Goal: Task Accomplishment & Management: Use online tool/utility

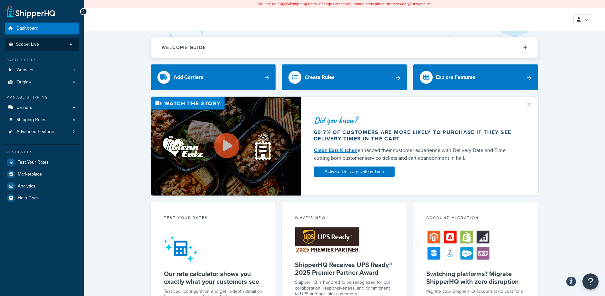
click at [27, 44] on span "Scope: Live" at bounding box center [27, 44] width 23 height 5
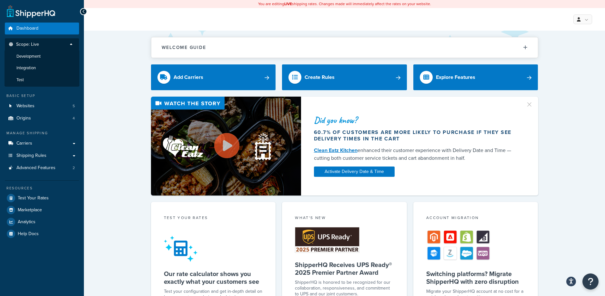
click at [111, 117] on div "Did you know? 60.7% of customers are more likely to purchase if they see delive…" at bounding box center [344, 146] width 495 height 99
click at [31, 142] on span "Carriers" at bounding box center [24, 143] width 16 height 5
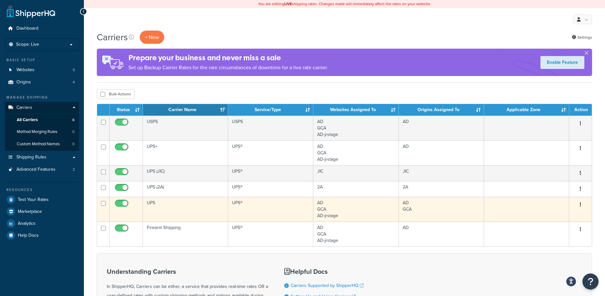
click at [151, 203] on td "UPS" at bounding box center [185, 209] width 85 height 25
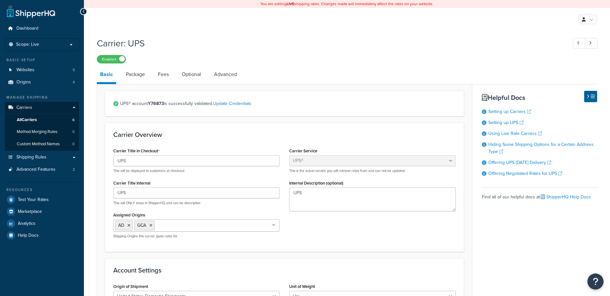
select select "ups"
click at [164, 77] on link "Fees" at bounding box center [163, 74] width 17 height 15
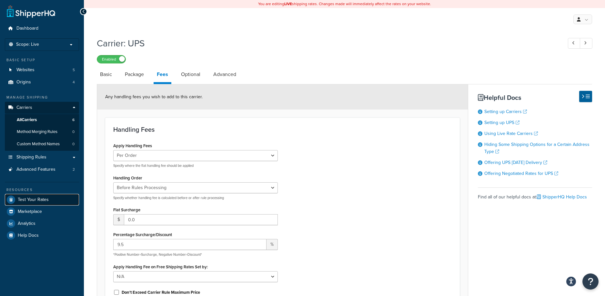
click at [35, 202] on span "Test Your Rates" at bounding box center [33, 199] width 31 height 5
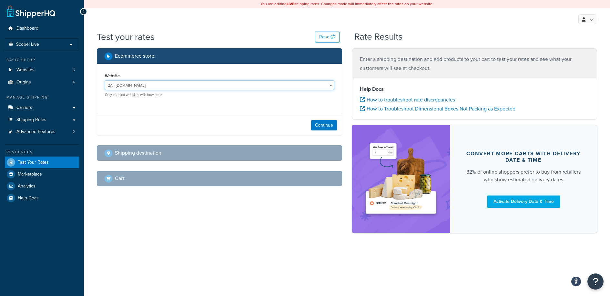
click at [191, 82] on select "2A - 2ammo.com AD - ammunitiondepot.com AD-jrstage - jrstage.ammunitiondepot.co…" at bounding box center [219, 86] width 229 height 10
select select "f1ede68cc417c5fd2caca301f18234ed"
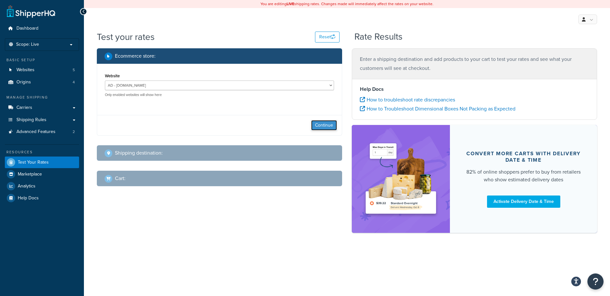
click at [330, 125] on button "Continue" at bounding box center [324, 125] width 26 height 10
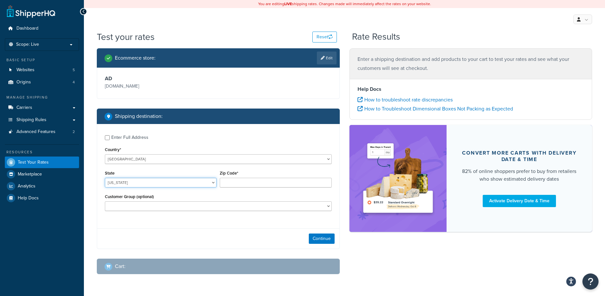
click at [138, 182] on select "Alabama Alaska American Samoa Arizona Arkansas Armed Forces Americas Armed Forc…" at bounding box center [161, 183] width 112 height 10
select select "CA"
click at [239, 183] on input "Zip Code*" at bounding box center [276, 183] width 112 height 10
type input "91710"
click at [245, 207] on select "Logged In Not Logged in Retail Wholesale" at bounding box center [218, 207] width 227 height 10
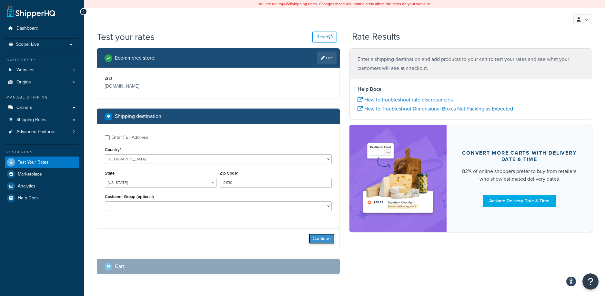
click at [330, 238] on button "Continue" at bounding box center [322, 239] width 26 height 10
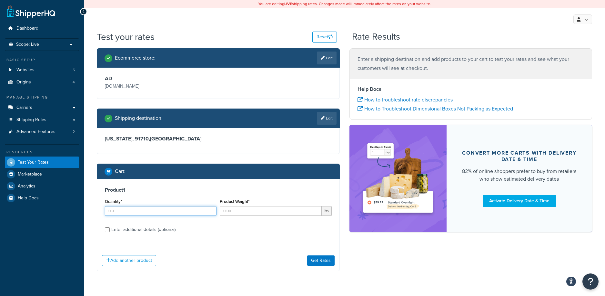
click at [178, 210] on input "Quantity*" at bounding box center [161, 211] width 112 height 10
type input "1"
click at [237, 212] on input "Product Weight*" at bounding box center [271, 211] width 102 height 10
type input "6"
click at [257, 225] on label "Enter additional details (optional)" at bounding box center [221, 229] width 220 height 10
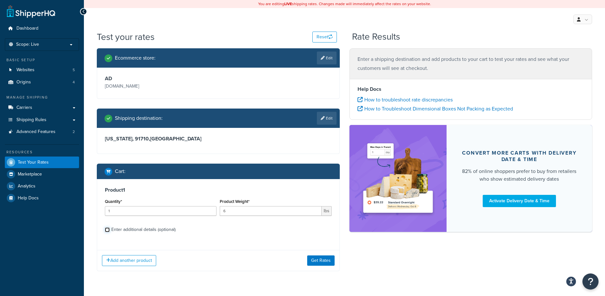
click at [110, 228] on input "Enter additional details (optional)" at bounding box center [107, 230] width 5 height 5
checkbox input "true"
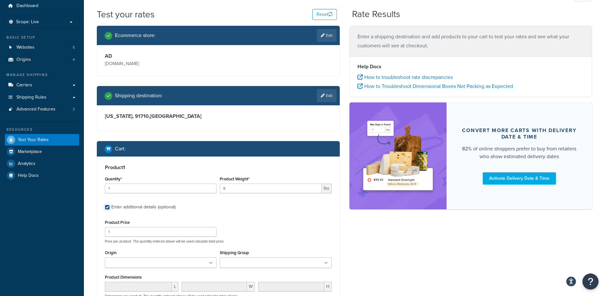
scroll to position [64, 0]
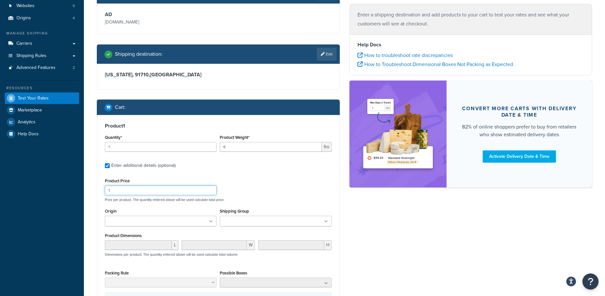
click at [144, 190] on input "1" at bounding box center [161, 191] width 112 height 10
click at [207, 222] on ul at bounding box center [161, 221] width 112 height 11
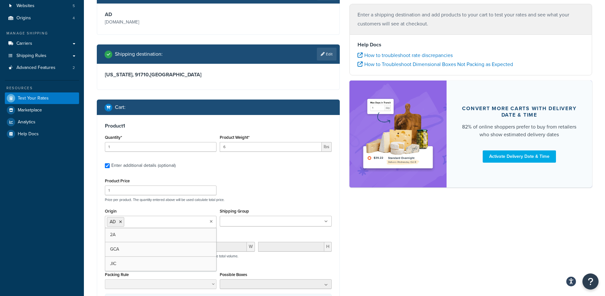
click at [257, 221] on input "Shipping Group" at bounding box center [250, 221] width 57 height 7
click at [394, 237] on div "Ecommerce store : Edit AD ammunitiondepot.com Shipping destination : Edit Calif…" at bounding box center [344, 169] width 505 height 371
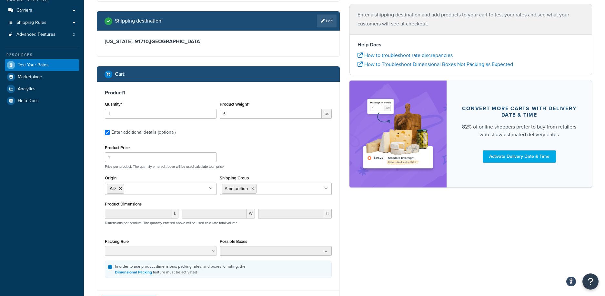
scroll to position [135, 0]
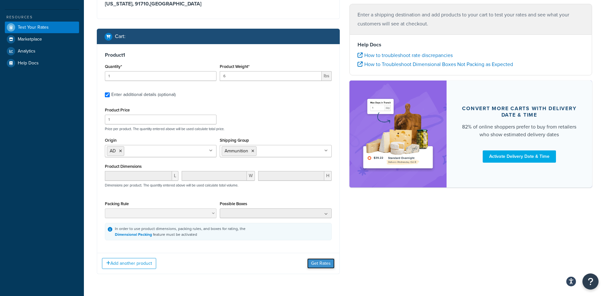
click at [322, 264] on button "Get Rates" at bounding box center [320, 264] width 27 height 10
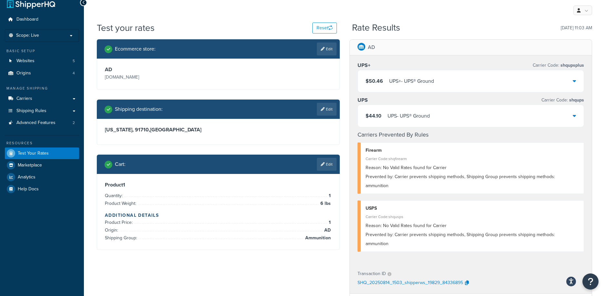
scroll to position [0, 0]
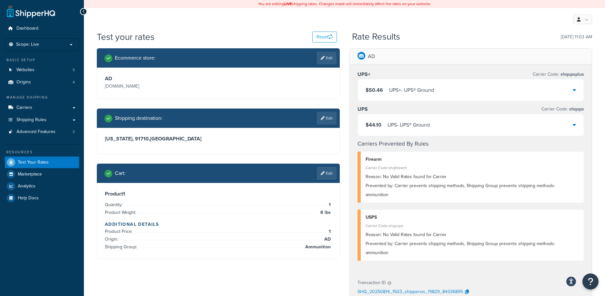
click at [573, 126] on icon at bounding box center [574, 124] width 3 height 5
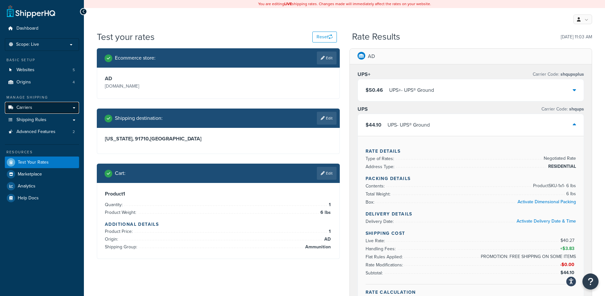
click at [45, 110] on link "Carriers" at bounding box center [42, 108] width 74 height 12
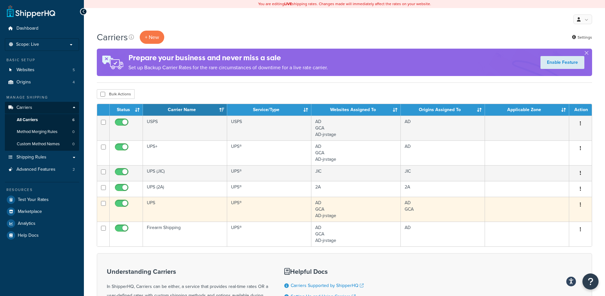
click at [151, 204] on td "UPS" at bounding box center [185, 209] width 84 height 25
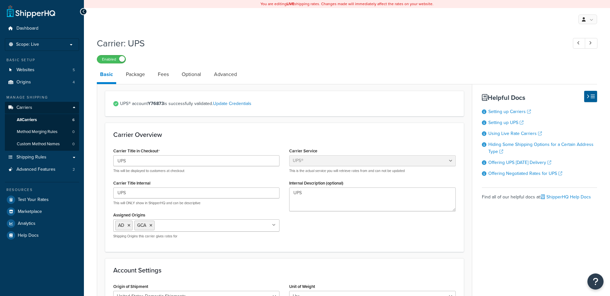
select select "ups"
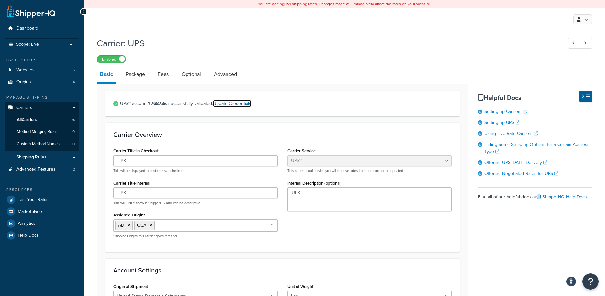
click at [241, 104] on link "Update Credentials" at bounding box center [232, 103] width 38 height 7
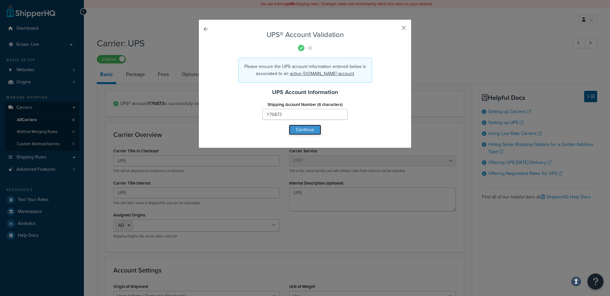
click at [298, 128] on button "Continue" at bounding box center [305, 130] width 32 height 10
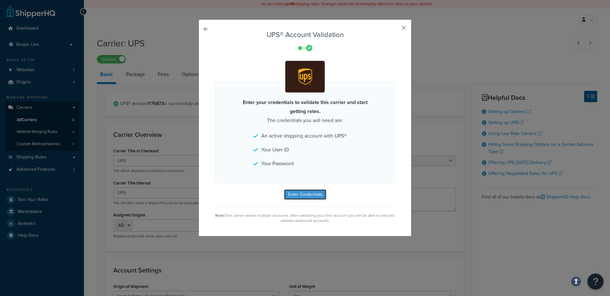
click at [313, 195] on button "Enter Credentials" at bounding box center [305, 195] width 42 height 10
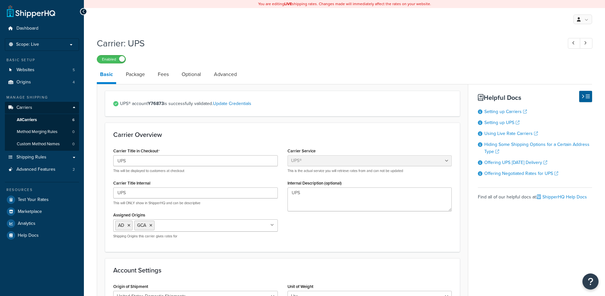
select select "ups"
click at [163, 74] on link "Fees" at bounding box center [163, 74] width 17 height 15
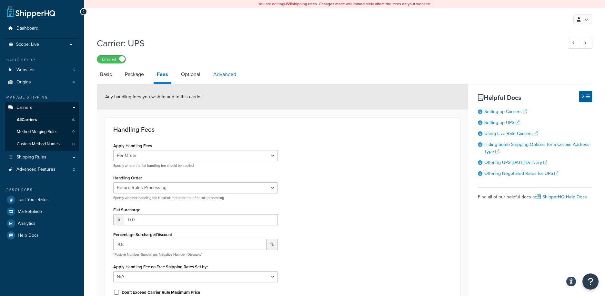
click at [216, 75] on link "Advanced" at bounding box center [224, 74] width 29 height 15
select select "false"
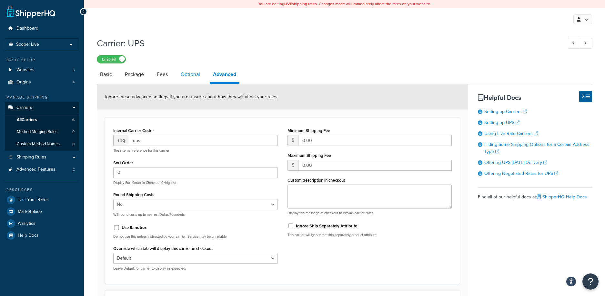
click at [185, 73] on link "Optional" at bounding box center [190, 74] width 26 height 15
select select "residential"
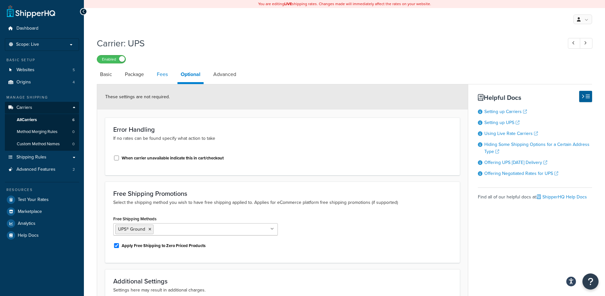
click at [158, 74] on link "Fees" at bounding box center [162, 74] width 17 height 15
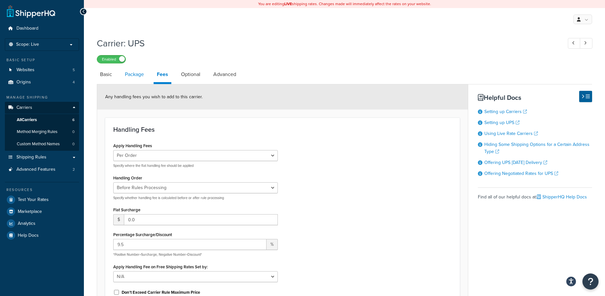
click at [141, 74] on link "Package" at bounding box center [134, 74] width 25 height 15
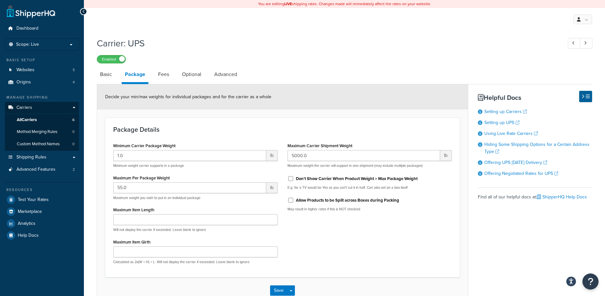
click at [553, 253] on div "Basic Package Fees Optional Advanced Decide your min/max weights for individual…" at bounding box center [344, 186] width 495 height 238
click at [589, 283] on icon "Open Resource Center" at bounding box center [590, 281] width 6 height 9
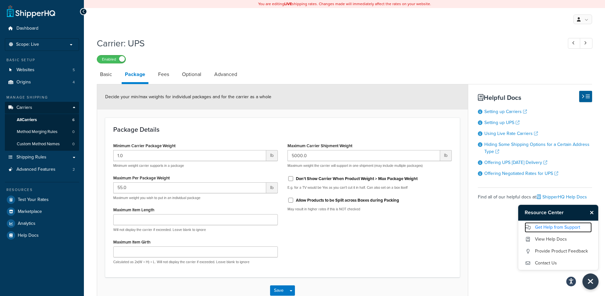
click at [566, 227] on link "Get Help from Support" at bounding box center [558, 228] width 67 height 10
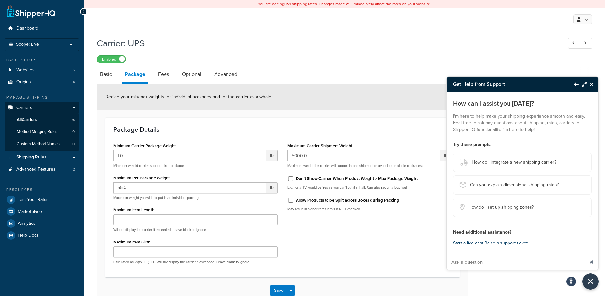
click at [477, 262] on input "Ask a question" at bounding box center [514, 262] width 137 height 15
type input "my ups rates are wro"
click at [469, 243] on button "Start a live chat" at bounding box center [468, 243] width 30 height 9
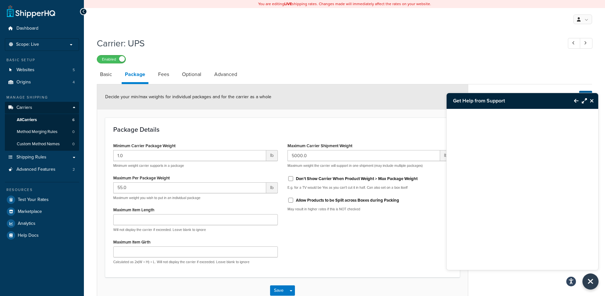
click at [583, 102] on icon "Maximize Resource Center" at bounding box center [584, 100] width 5 height 5
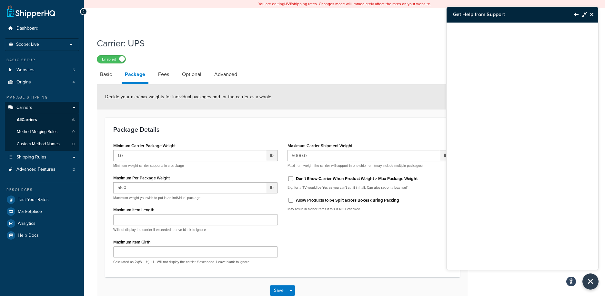
click at [242, 62] on div "Enabled" at bounding box center [344, 59] width 495 height 9
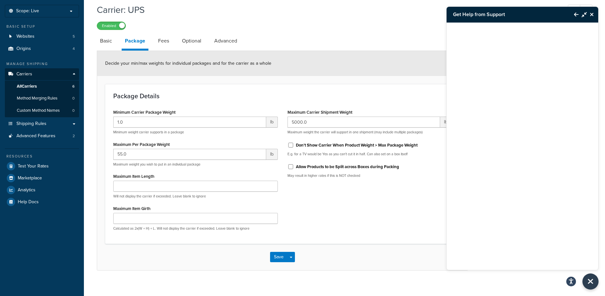
scroll to position [40, 0]
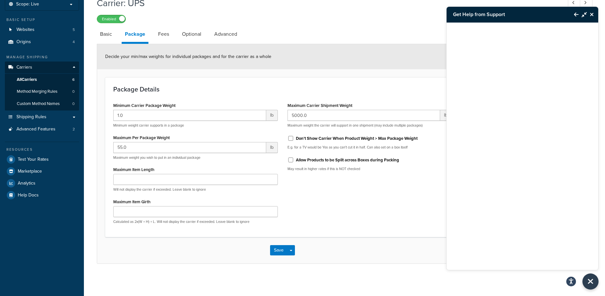
click at [591, 14] on icon "Close Resource Center" at bounding box center [592, 14] width 4 height 5
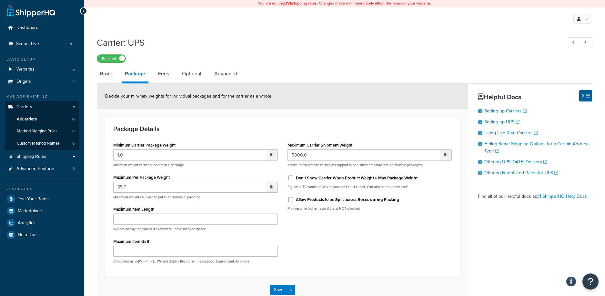
scroll to position [0, 0]
click at [164, 74] on link "Fees" at bounding box center [163, 74] width 17 height 15
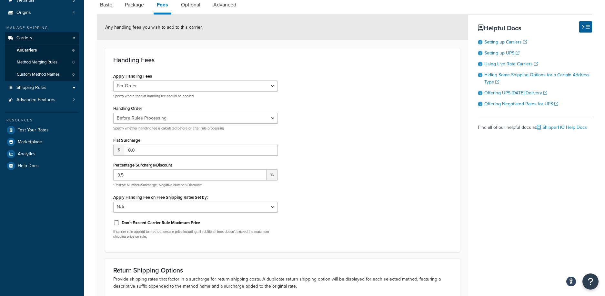
scroll to position [49, 0]
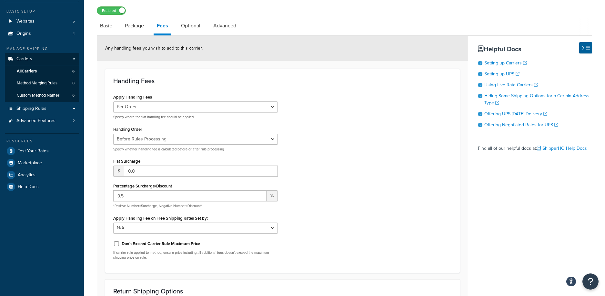
click at [406, 148] on div "Apply Handling Fees Per Order Per Item Per Package Specify where the flat handl…" at bounding box center [282, 179] width 348 height 173
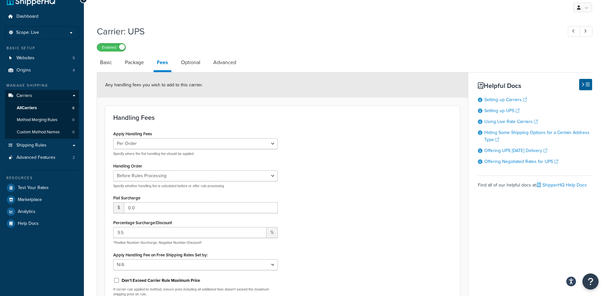
scroll to position [12, 0]
click at [347, 111] on div "Handling Fees Apply Handling Fees Per Order Per Item Per Package Specify where …" at bounding box center [282, 208] width 355 height 204
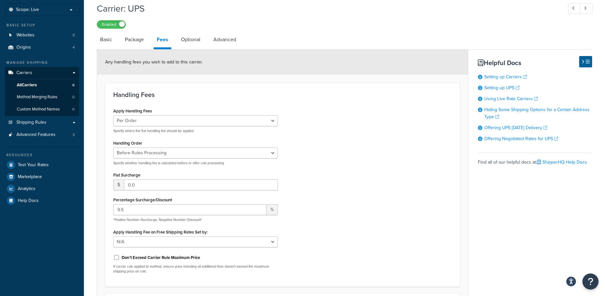
scroll to position [36, 0]
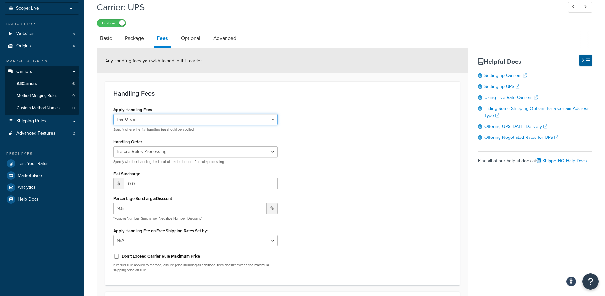
click at [217, 123] on select "Per Order Per Item Per Package" at bounding box center [195, 119] width 165 height 11
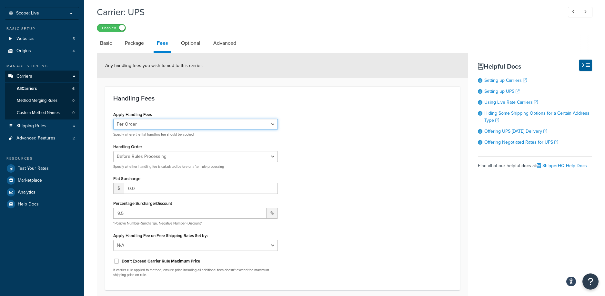
scroll to position [3, 0]
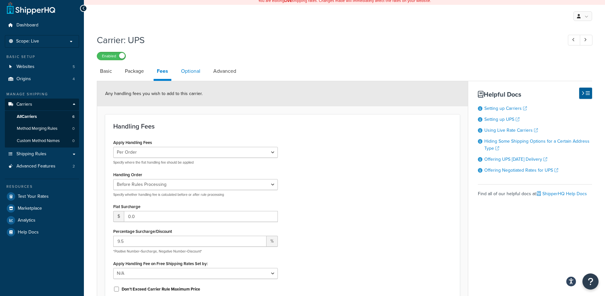
click at [197, 72] on link "Optional" at bounding box center [191, 71] width 26 height 15
select select "residential"
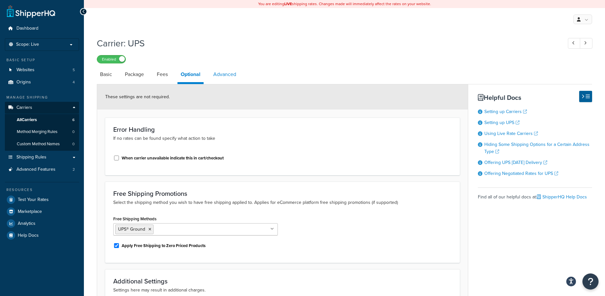
click at [231, 76] on link "Advanced" at bounding box center [224, 74] width 29 height 15
select select "false"
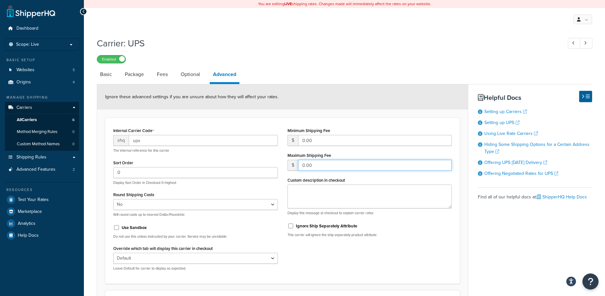
click at [325, 164] on input "0.00" at bounding box center [375, 165] width 154 height 11
click at [331, 144] on input "0.00" at bounding box center [375, 140] width 154 height 11
drag, startPoint x: 343, startPoint y: 143, endPoint x: 288, endPoint y: 135, distance: 55.1
click at [288, 135] on div "$ 0.00" at bounding box center [369, 140] width 165 height 11
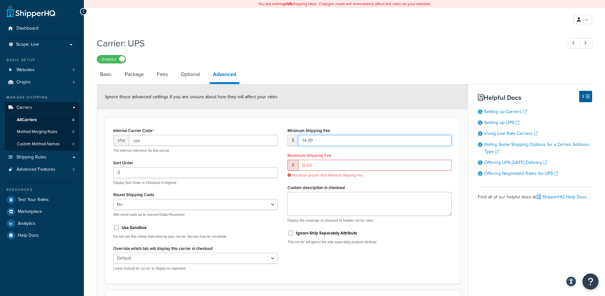
type input "14.99"
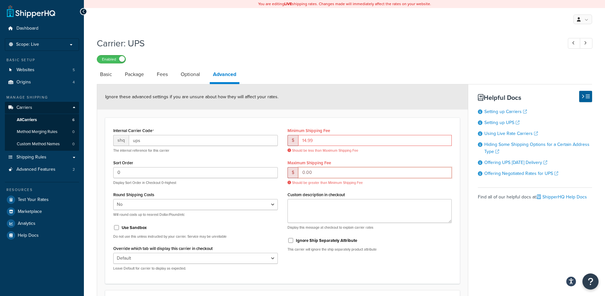
click at [322, 172] on input "0.00" at bounding box center [375, 172] width 154 height 11
drag, startPoint x: 345, startPoint y: 173, endPoint x: 293, endPoint y: 169, distance: 52.1
click at [293, 169] on div "$ 0.00" at bounding box center [369, 172] width 165 height 11
type input "14.99"
click at [386, 122] on div "Internal Carrier Code shq ups The internal reference for this carrier Sort Orde…" at bounding box center [282, 201] width 355 height 166
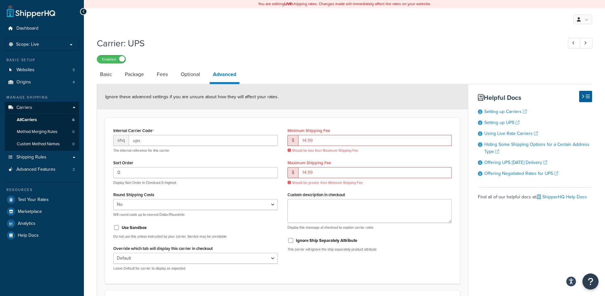
click at [377, 49] on h1 "Carrier: UPS" at bounding box center [326, 43] width 459 height 13
click at [316, 141] on input "14.99" at bounding box center [375, 140] width 154 height 11
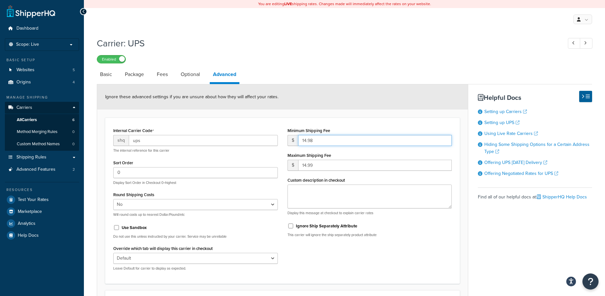
type input "14.98"
click at [324, 59] on div "Enabled" at bounding box center [344, 59] width 495 height 9
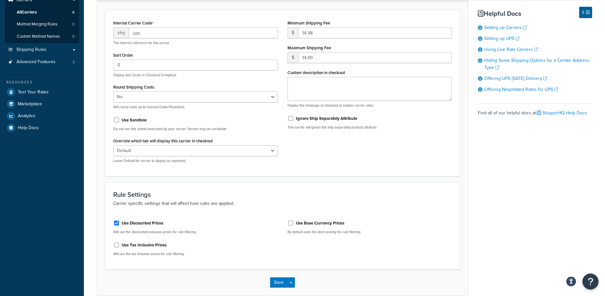
scroll to position [111, 0]
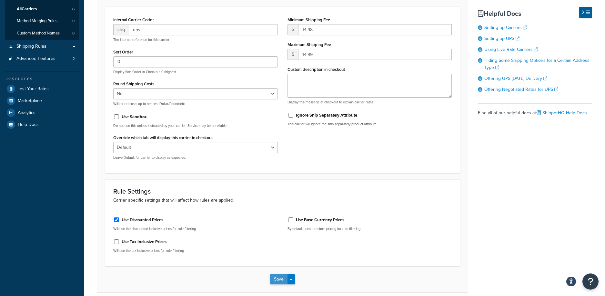
click at [277, 280] on button "Save" at bounding box center [278, 280] width 17 height 10
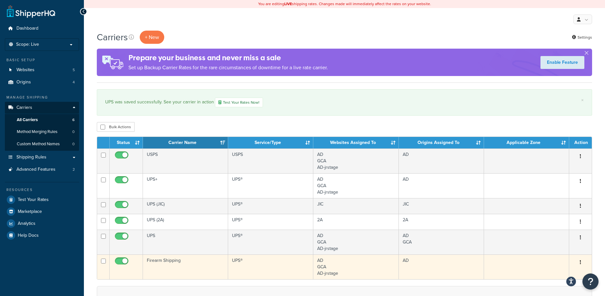
click at [162, 262] on td "Firearm Shipping" at bounding box center [185, 267] width 85 height 25
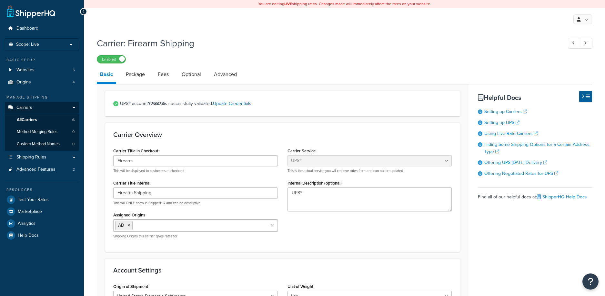
select select "ups"
select select "3"
click at [226, 74] on link "Advanced" at bounding box center [225, 74] width 29 height 15
select select "false"
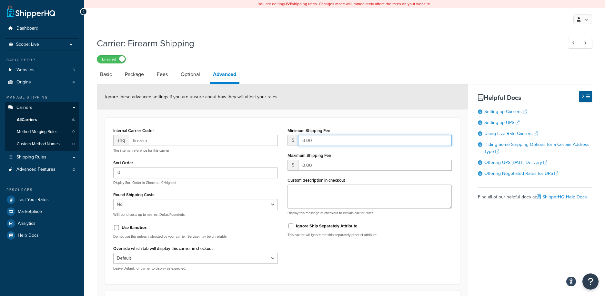
drag, startPoint x: 334, startPoint y: 137, endPoint x: 296, endPoint y: 137, distance: 37.4
click at [296, 137] on div "$ 0.00" at bounding box center [369, 140] width 165 height 11
click at [312, 141] on input "0.00" at bounding box center [375, 140] width 154 height 11
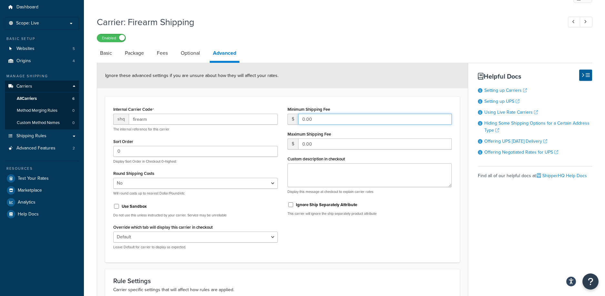
scroll to position [22, 0]
click at [189, 55] on link "Optional" at bounding box center [190, 52] width 26 height 15
select select "business"
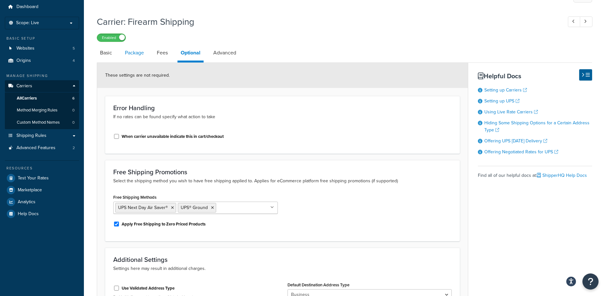
click at [130, 52] on link "Package" at bounding box center [134, 52] width 25 height 15
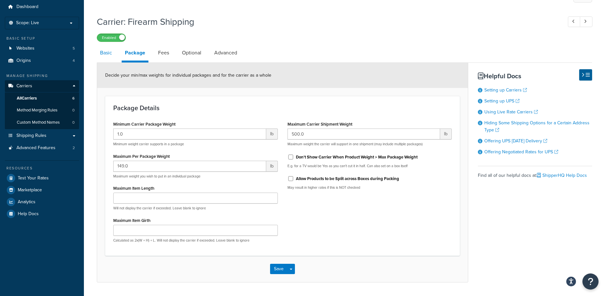
click at [110, 52] on link "Basic" at bounding box center [106, 52] width 18 height 15
select select "ups"
select select "3"
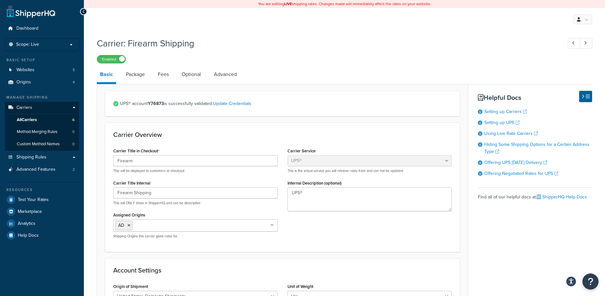
click at [32, 155] on span "Shipping Rules" at bounding box center [31, 157] width 30 height 5
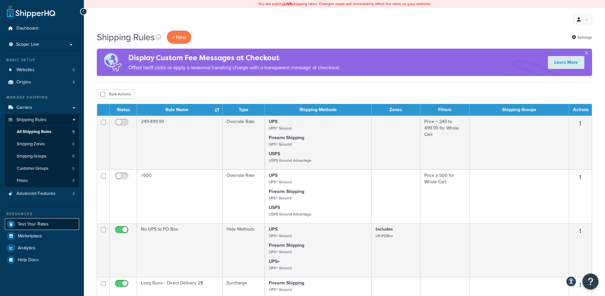
click at [40, 225] on span "Test Your Rates" at bounding box center [33, 224] width 31 height 5
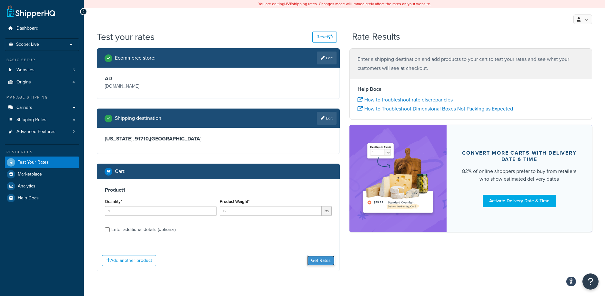
click at [319, 261] on button "Get Rates" at bounding box center [320, 261] width 27 height 10
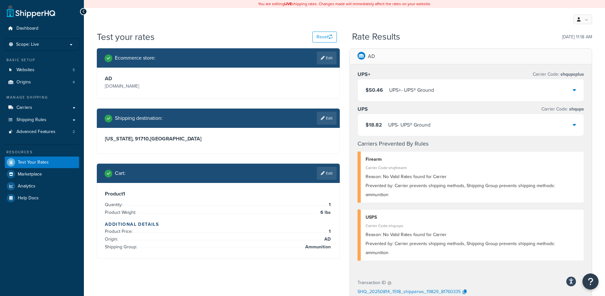
click at [439, 123] on div "$18.82 UPS - UPS® Ground" at bounding box center [471, 125] width 226 height 22
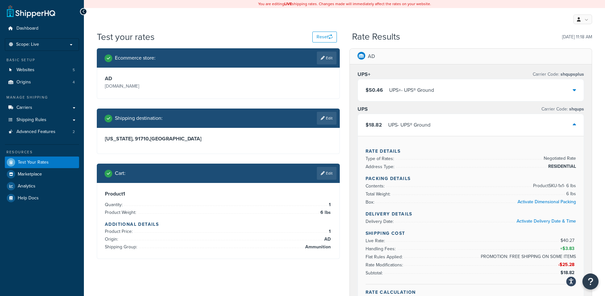
click at [450, 124] on div "$18.82 UPS - UPS® Ground" at bounding box center [471, 125] width 226 height 22
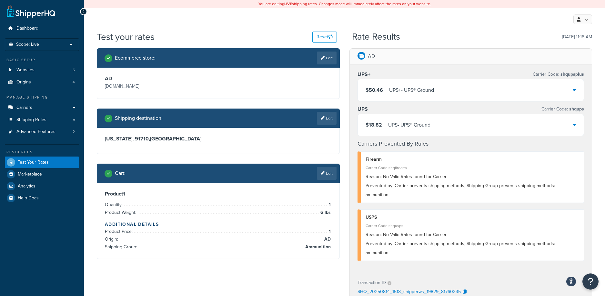
click at [442, 129] on div "$18.82 UPS - UPS® Ground" at bounding box center [471, 125] width 226 height 22
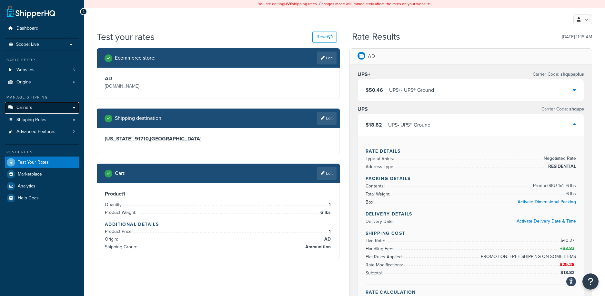
click at [33, 105] on link "Carriers" at bounding box center [42, 108] width 74 height 12
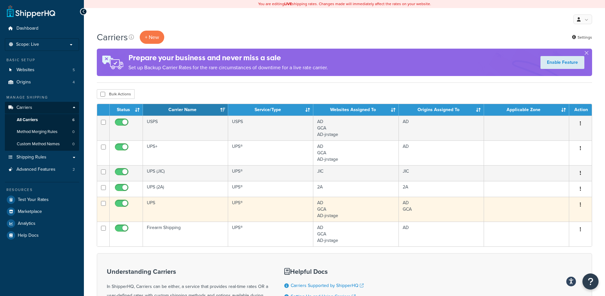
click at [151, 204] on td "UPS" at bounding box center [185, 209] width 85 height 25
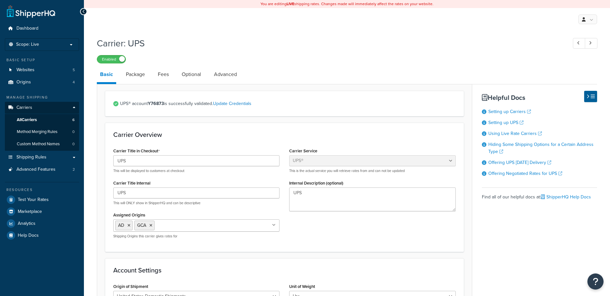
select select "ups"
click at [228, 74] on link "Advanced" at bounding box center [225, 74] width 29 height 15
select select "false"
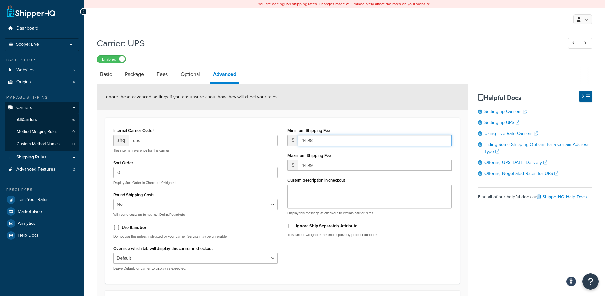
drag, startPoint x: 321, startPoint y: 140, endPoint x: 271, endPoint y: 140, distance: 50.3
click at [271, 140] on div "Internal Carrier Code shq ups The internal reference for this carrier Sort Orde…" at bounding box center [282, 201] width 348 height 150
drag, startPoint x: 322, startPoint y: 167, endPoint x: 259, endPoint y: 164, distance: 63.6
click at [259, 164] on div "Internal Carrier Code shq ups The internal reference for this carrier Sort Orde…" at bounding box center [282, 201] width 348 height 150
click at [335, 261] on div "Internal Carrier Code shq ups The internal reference for this carrier Sort Orde…" at bounding box center [282, 201] width 348 height 150
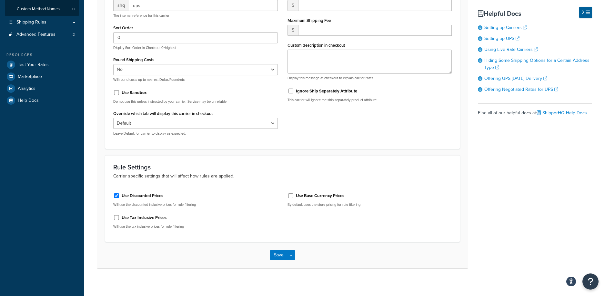
scroll to position [140, 0]
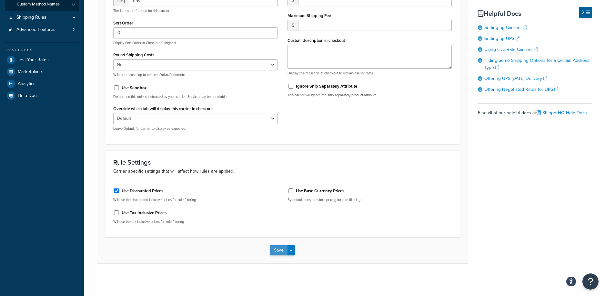
click at [281, 250] on button "Save" at bounding box center [278, 250] width 17 height 10
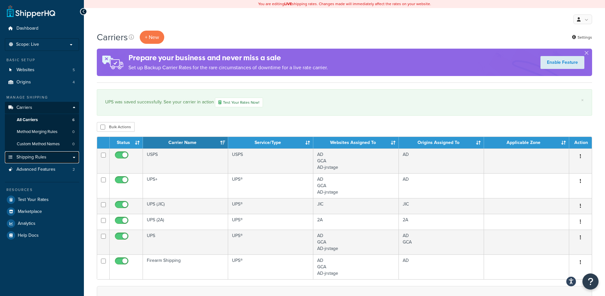
click at [38, 156] on span "Shipping Rules" at bounding box center [31, 157] width 30 height 5
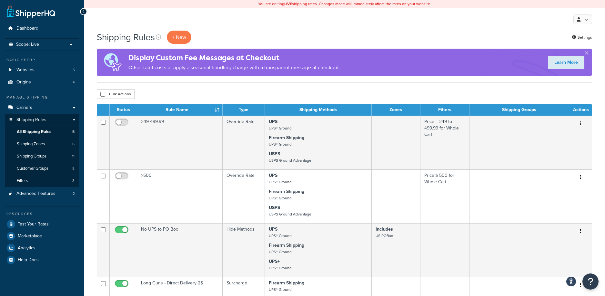
click at [587, 54] on button "button" at bounding box center [586, 55] width 2 height 2
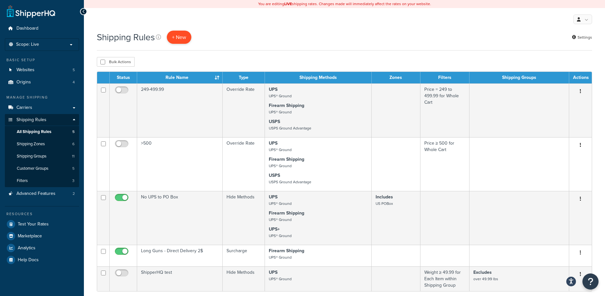
click at [179, 37] on p "+ New" at bounding box center [179, 37] width 25 height 13
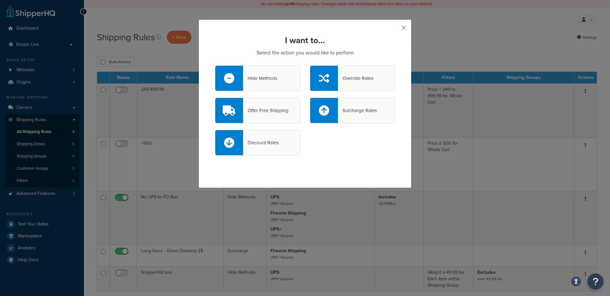
click at [349, 81] on div "Override Rates" at bounding box center [355, 78] width 35 height 9
click at [0, 0] on input "Override Rates" at bounding box center [0, 0] width 0 height 0
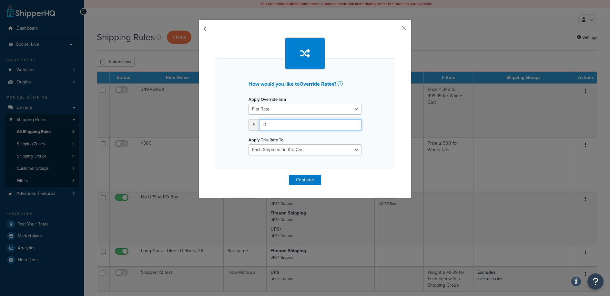
drag, startPoint x: 281, startPoint y: 126, endPoint x: 255, endPoint y: 124, distance: 25.9
click at [255, 124] on div "$ 0" at bounding box center [304, 125] width 113 height 11
type input "14.99"
click at [366, 180] on div "How would you like to Override Rates ? Apply Override as a Flat Rate Percentage…" at bounding box center [305, 111] width 180 height 148
click at [332, 151] on select "Each Shipment in the Cart Each Shipping Group in the Cart Each Item within a Sh…" at bounding box center [304, 150] width 113 height 11
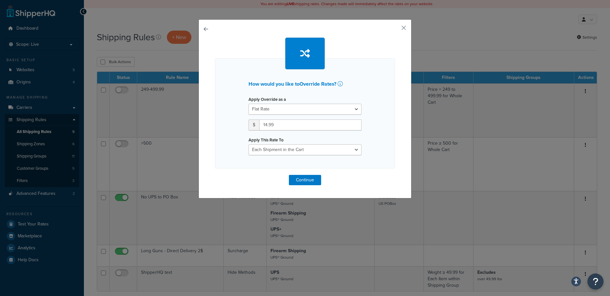
click at [306, 186] on div "How would you like to Override Rates ? Apply Override as a Flat Rate Percentage…" at bounding box center [304, 108] width 213 height 179
click at [305, 180] on button "Continue" at bounding box center [305, 180] width 32 height 10
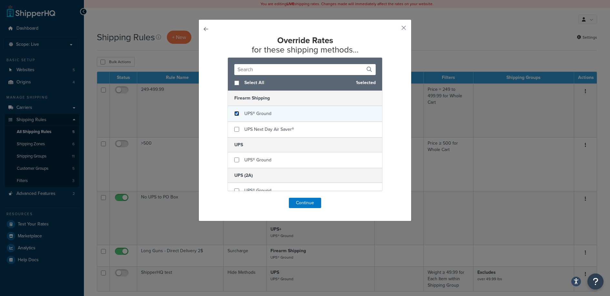
click at [234, 115] on input "checkbox" at bounding box center [236, 113] width 5 height 5
checkbox input "true"
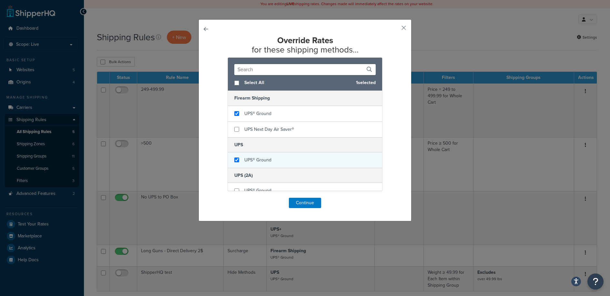
checkbox input "true"
click at [233, 157] on div "UPS® Ground" at bounding box center [305, 160] width 154 height 15
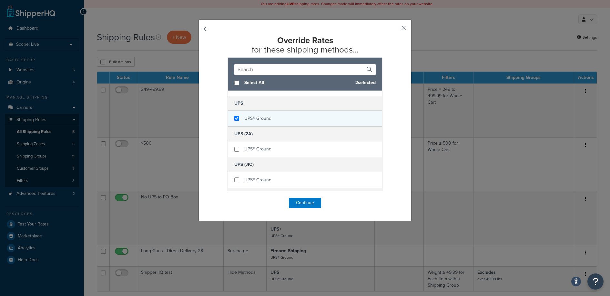
scroll to position [49, 0]
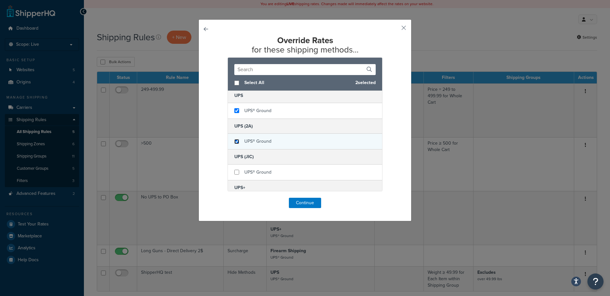
click at [234, 141] on input "checkbox" at bounding box center [236, 141] width 5 height 5
checkbox input "true"
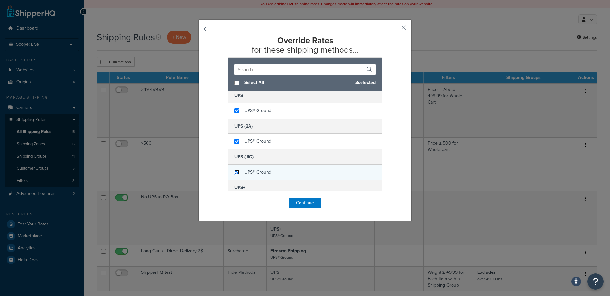
click at [235, 173] on input "checkbox" at bounding box center [236, 172] width 5 height 5
checkbox input "true"
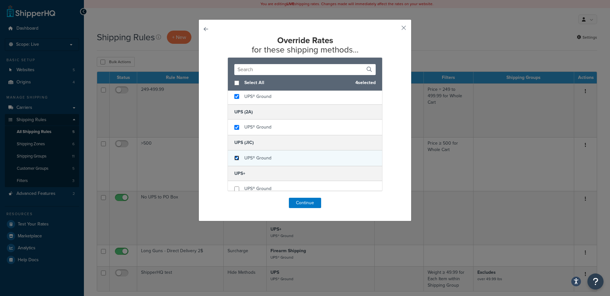
scroll to position [100, 0]
click at [234, 152] on input "checkbox" at bounding box center [236, 153] width 5 height 5
checkbox input "true"
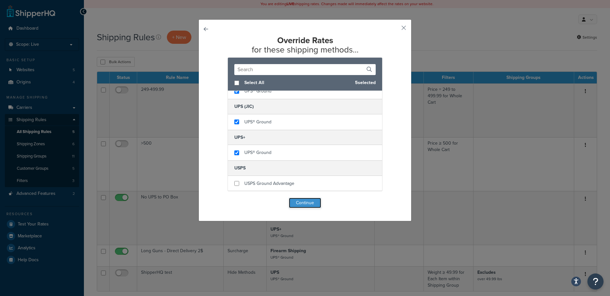
click at [303, 205] on button "Continue" at bounding box center [305, 203] width 32 height 10
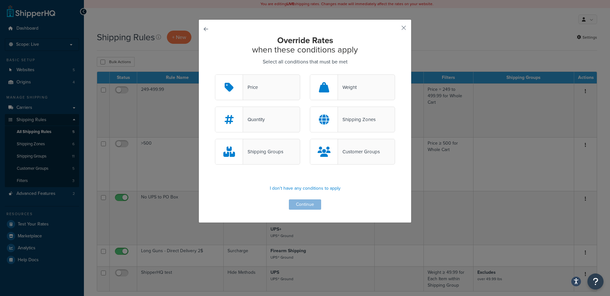
click at [363, 196] on div "Override Rates when these conditions apply Select all conditions that must be m…" at bounding box center [305, 123] width 180 height 174
click at [308, 189] on p "I don't have any conditions to apply" at bounding box center [305, 188] width 180 height 9
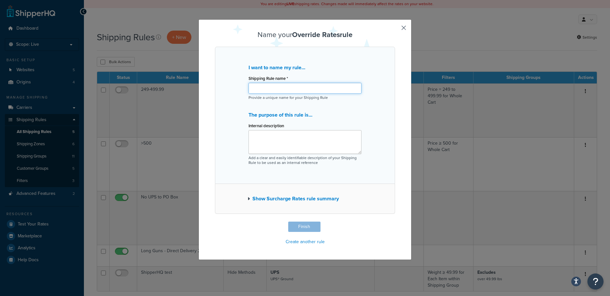
click at [287, 88] on input "Shipping Rule name *" at bounding box center [304, 88] width 113 height 11
type input "Temp UPS Oops"
click at [298, 226] on button "Finish" at bounding box center [304, 227] width 32 height 10
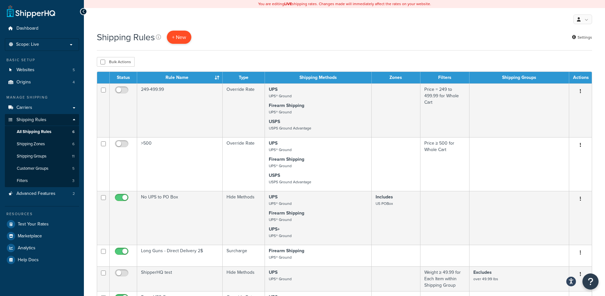
click at [186, 39] on p "+ New" at bounding box center [179, 37] width 25 height 13
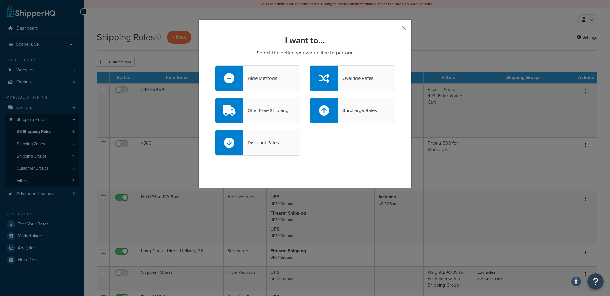
click at [339, 76] on div "Override Rates" at bounding box center [355, 78] width 35 height 9
click at [0, 0] on input "Override Rates" at bounding box center [0, 0] width 0 height 0
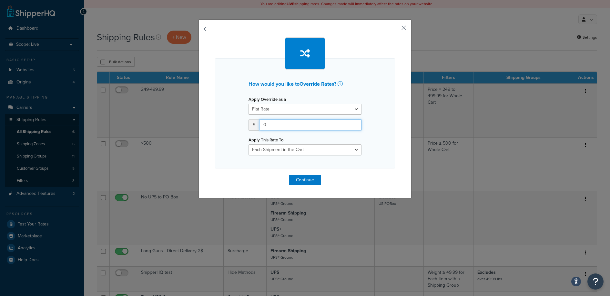
click at [280, 123] on input "0" at bounding box center [310, 125] width 102 height 11
type input "29.99"
click at [338, 163] on div "How would you like to Override Rates ? Apply Override as a Flat Rate Percentage…" at bounding box center [305, 113] width 180 height 110
click at [297, 180] on button "Continue" at bounding box center [305, 180] width 32 height 10
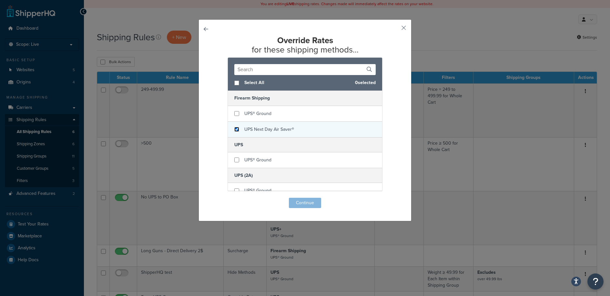
click at [234, 130] on input "checkbox" at bounding box center [236, 129] width 5 height 5
checkbox input "true"
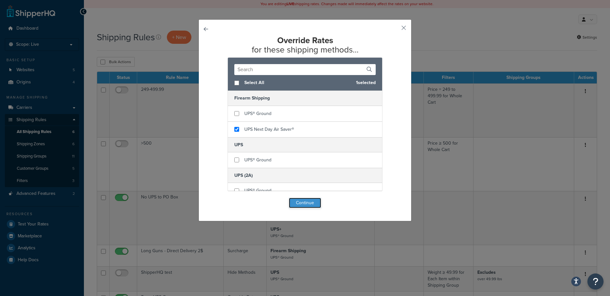
click at [303, 205] on button "Continue" at bounding box center [305, 203] width 32 height 10
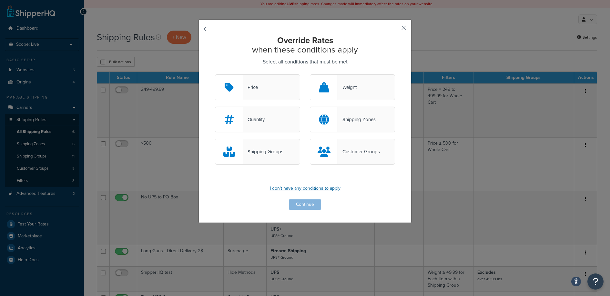
click at [307, 186] on p "I don't have any conditions to apply" at bounding box center [305, 188] width 180 height 9
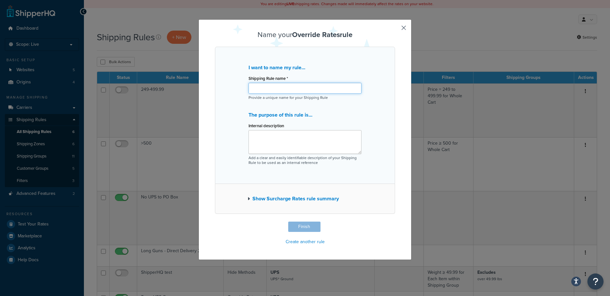
click at [281, 86] on input "Shipping Rule name *" at bounding box center [304, 88] width 113 height 11
type input "UPS Oops - NDA"
click at [305, 226] on button "Finish" at bounding box center [304, 227] width 32 height 10
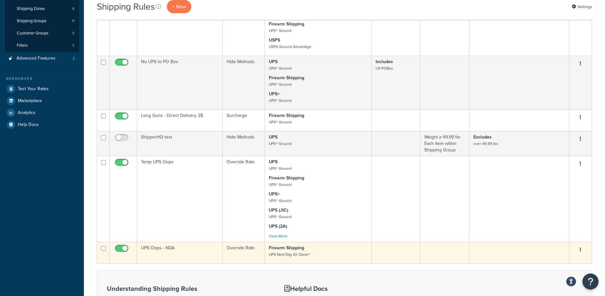
scroll to position [118, 0]
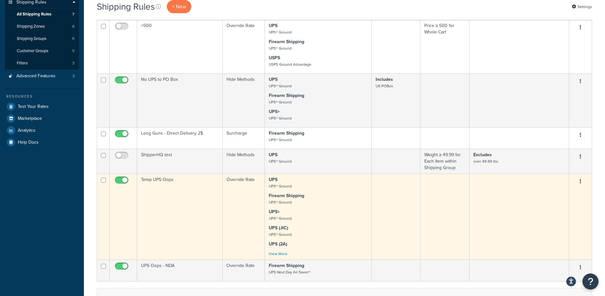
click at [274, 179] on strong "UPS" at bounding box center [273, 179] width 9 height 7
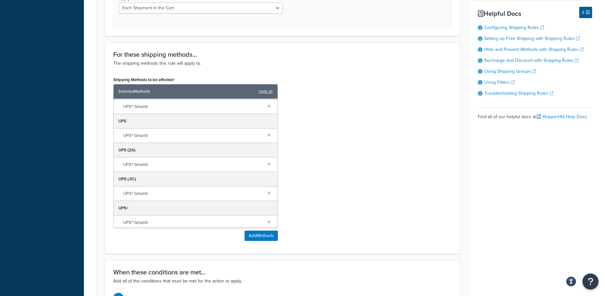
scroll to position [16, 0]
click at [265, 219] on link at bounding box center [268, 219] width 7 height 7
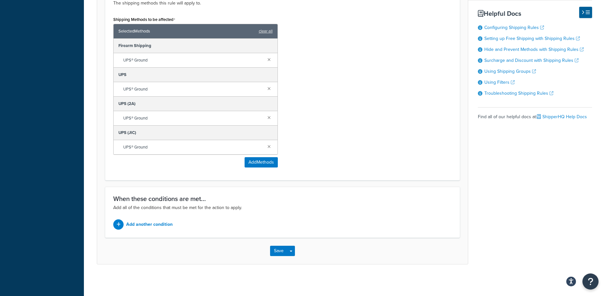
scroll to position [376, 0]
click at [275, 249] on button "Save" at bounding box center [278, 250] width 17 height 10
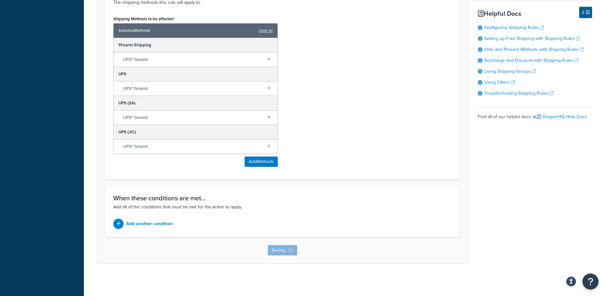
scroll to position [0, 0]
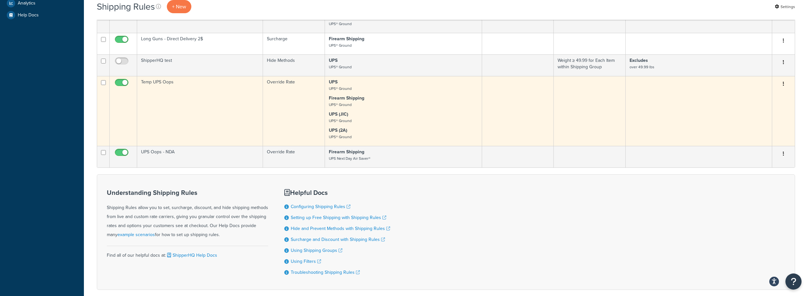
scroll to position [242, 0]
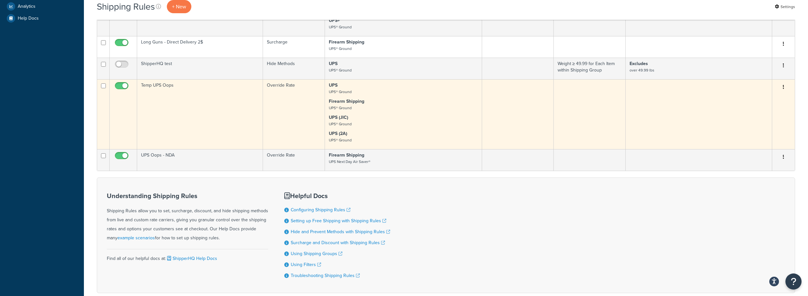
click at [156, 85] on td "Temp UPS Oops" at bounding box center [200, 114] width 126 height 70
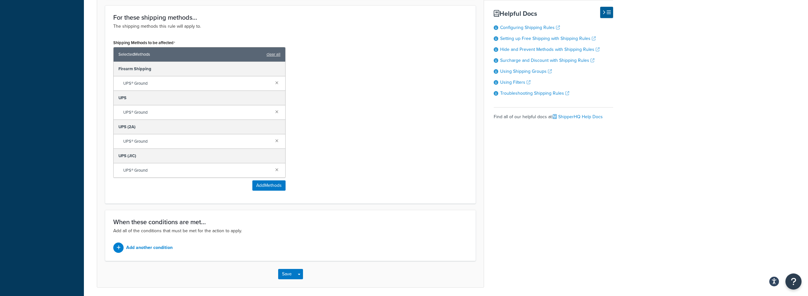
scroll to position [376, 0]
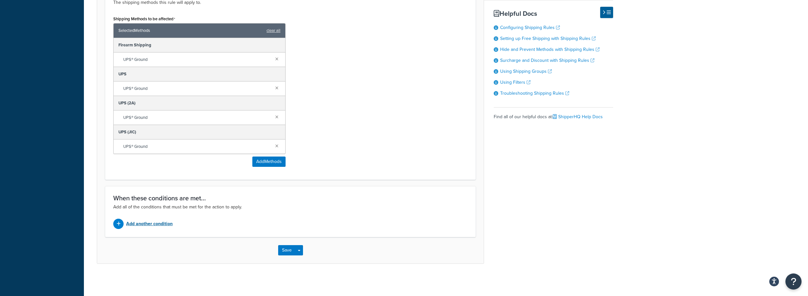
click at [162, 221] on p "Add another condition" at bounding box center [149, 224] width 46 height 9
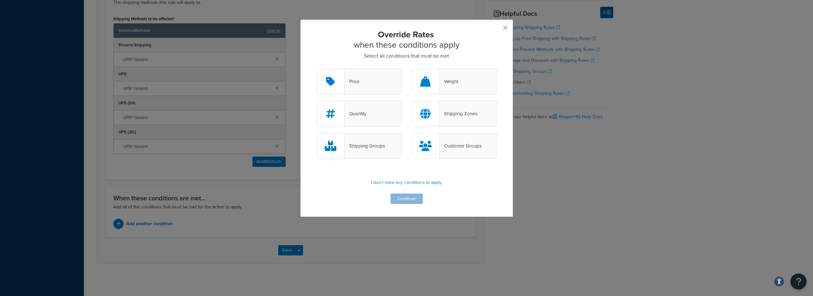
click at [566, 183] on div "Override Rates when these conditions apply Select all conditions that must be m…" at bounding box center [406, 148] width 813 height 296
click at [496, 29] on button "button" at bounding box center [496, 30] width 2 height 2
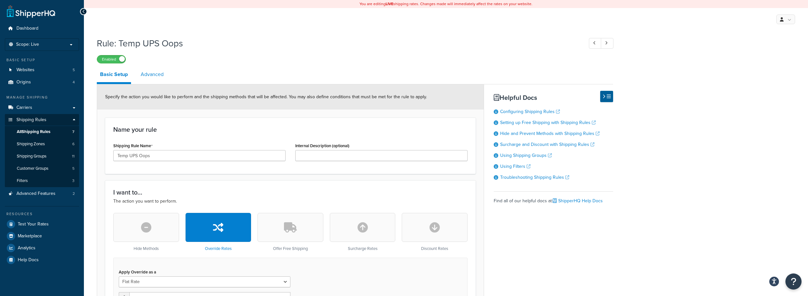
click at [157, 76] on link "Advanced" at bounding box center [151, 74] width 29 height 15
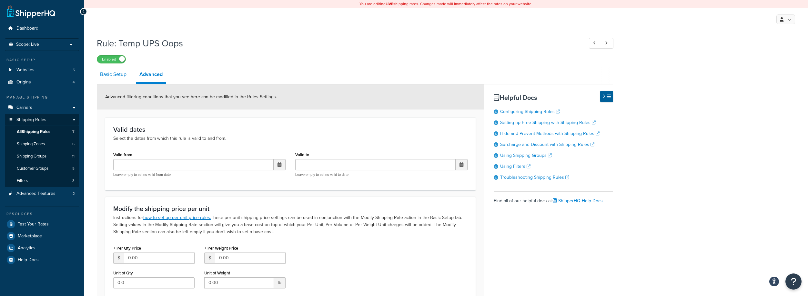
click at [118, 73] on link "Basic Setup" at bounding box center [113, 74] width 33 height 15
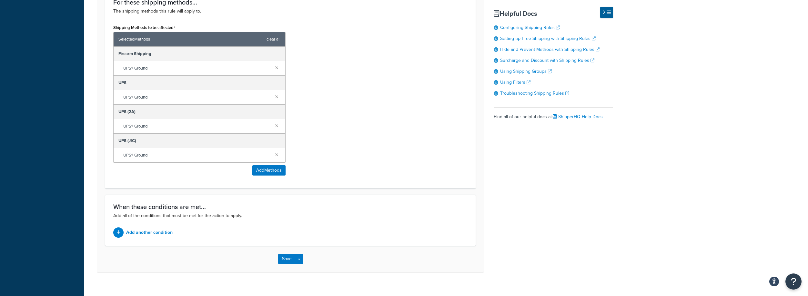
scroll to position [368, 0]
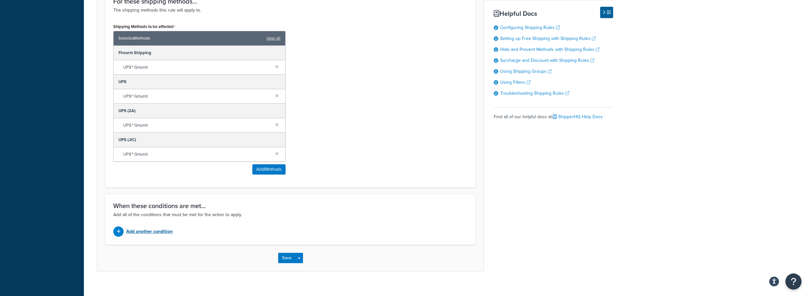
click at [158, 231] on p "Add another condition" at bounding box center [149, 231] width 46 height 9
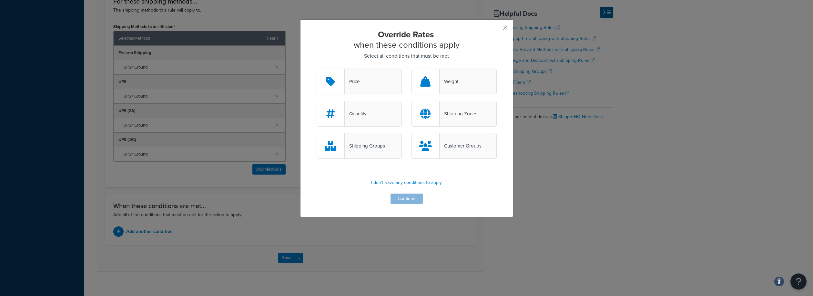
click at [335, 192] on div "Override Rates when these conditions apply Select all conditions that must be m…" at bounding box center [406, 116] width 180 height 175
click at [600, 205] on div "Override Rates when these conditions apply Select all conditions that must be m…" at bounding box center [406, 148] width 813 height 296
click at [496, 29] on button "button" at bounding box center [496, 30] width 2 height 2
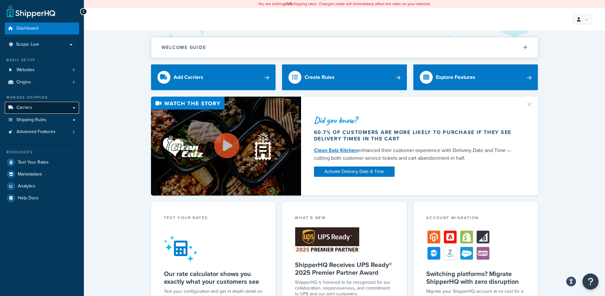
click at [36, 111] on link "Carriers" at bounding box center [42, 108] width 74 height 12
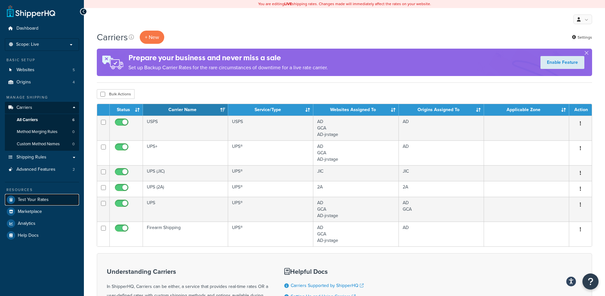
click at [34, 203] on span "Test Your Rates" at bounding box center [33, 199] width 31 height 5
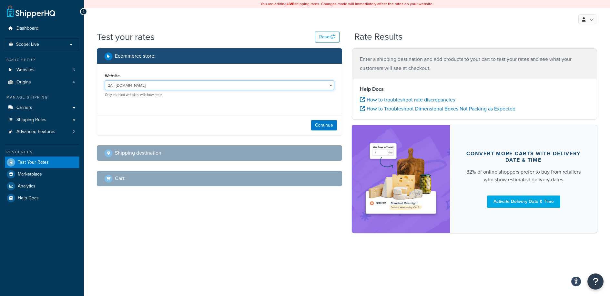
click at [175, 85] on select "2A - 2ammo.com AD - ammunitiondepot.com AD-jrstage - jrstage.ammunitiondepot.co…" at bounding box center [219, 86] width 229 height 10
select select "f1ede68cc417c5fd2caca301f18234ed"
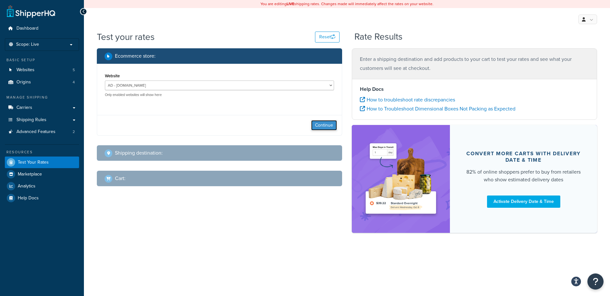
click at [326, 126] on button "Continue" at bounding box center [324, 125] width 26 height 10
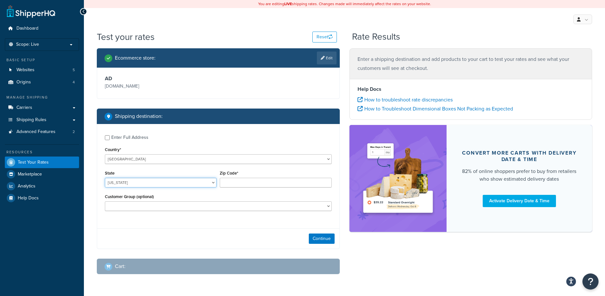
click at [154, 186] on select "Alabama Alaska American Samoa Arizona Arkansas Armed Forces Americas Armed Forc…" at bounding box center [161, 183] width 112 height 10
select select "FL"
click at [231, 182] on input "Zip Code*" at bounding box center [276, 183] width 112 height 10
type input "33433"
click at [193, 204] on select "Logged In Not Logged in Retail Wholesale" at bounding box center [218, 207] width 227 height 10
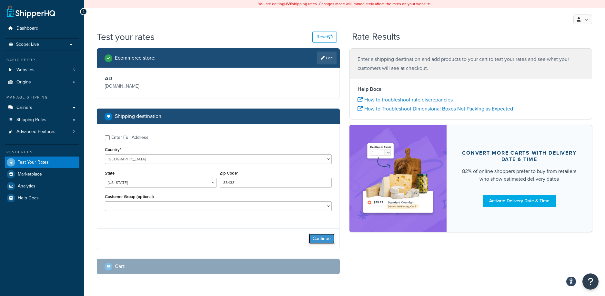
click at [325, 240] on button "Continue" at bounding box center [322, 239] width 26 height 10
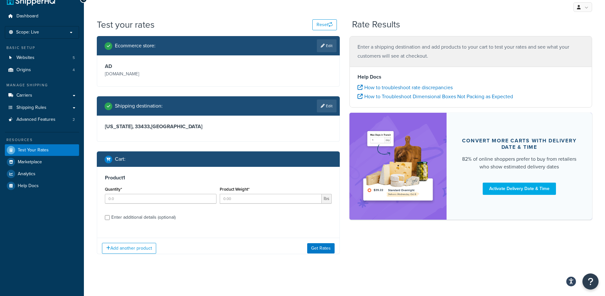
scroll to position [14, 0]
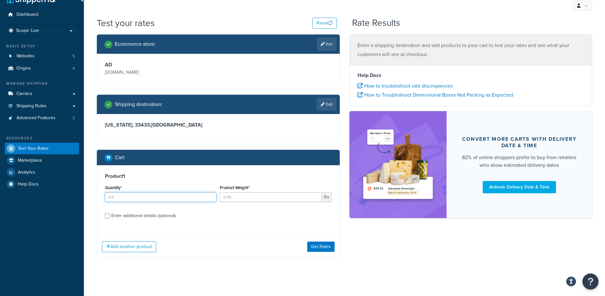
click at [134, 194] on input "Quantity*" at bounding box center [161, 198] width 112 height 10
type input "1"
click at [255, 198] on input "Product Weight*" at bounding box center [271, 198] width 102 height 10
type input "10"
click at [271, 233] on div "Product 1 Quantity* 1 Product Weight* 10 lbs Enter additional details (optional…" at bounding box center [218, 211] width 243 height 92
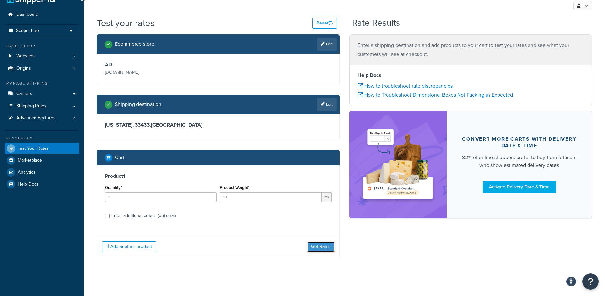
click at [327, 247] on button "Get Rates" at bounding box center [320, 247] width 27 height 10
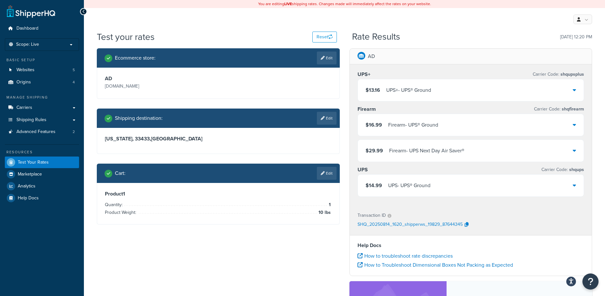
click at [475, 187] on div "$14.99 UPS - UPS® Ground" at bounding box center [471, 186] width 226 height 22
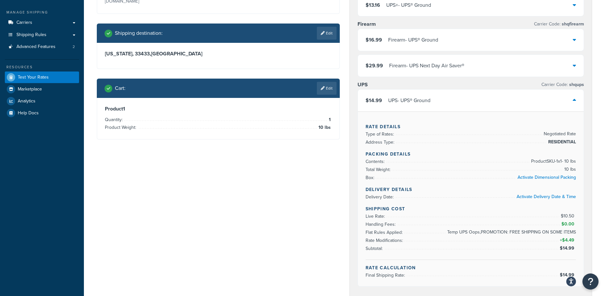
scroll to position [87, 0]
